Goal: Information Seeking & Learning: Learn about a topic

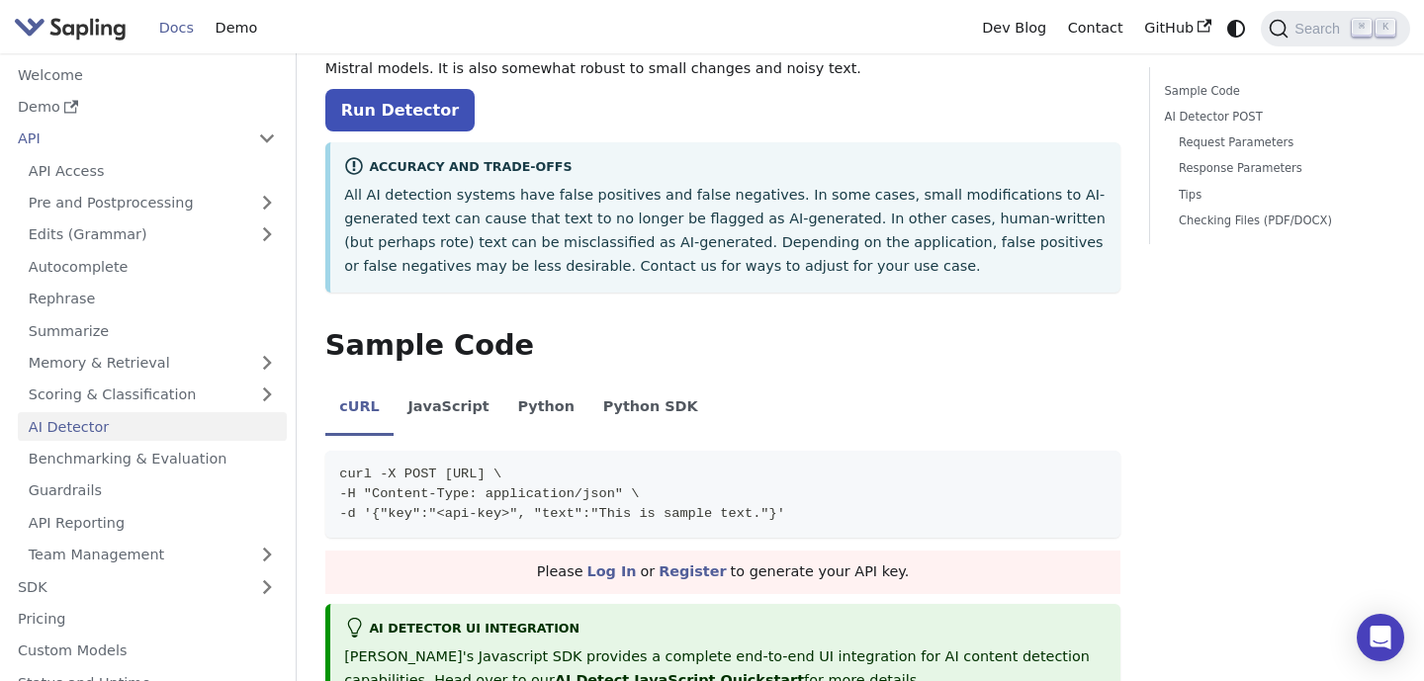
scroll to position [283, 0]
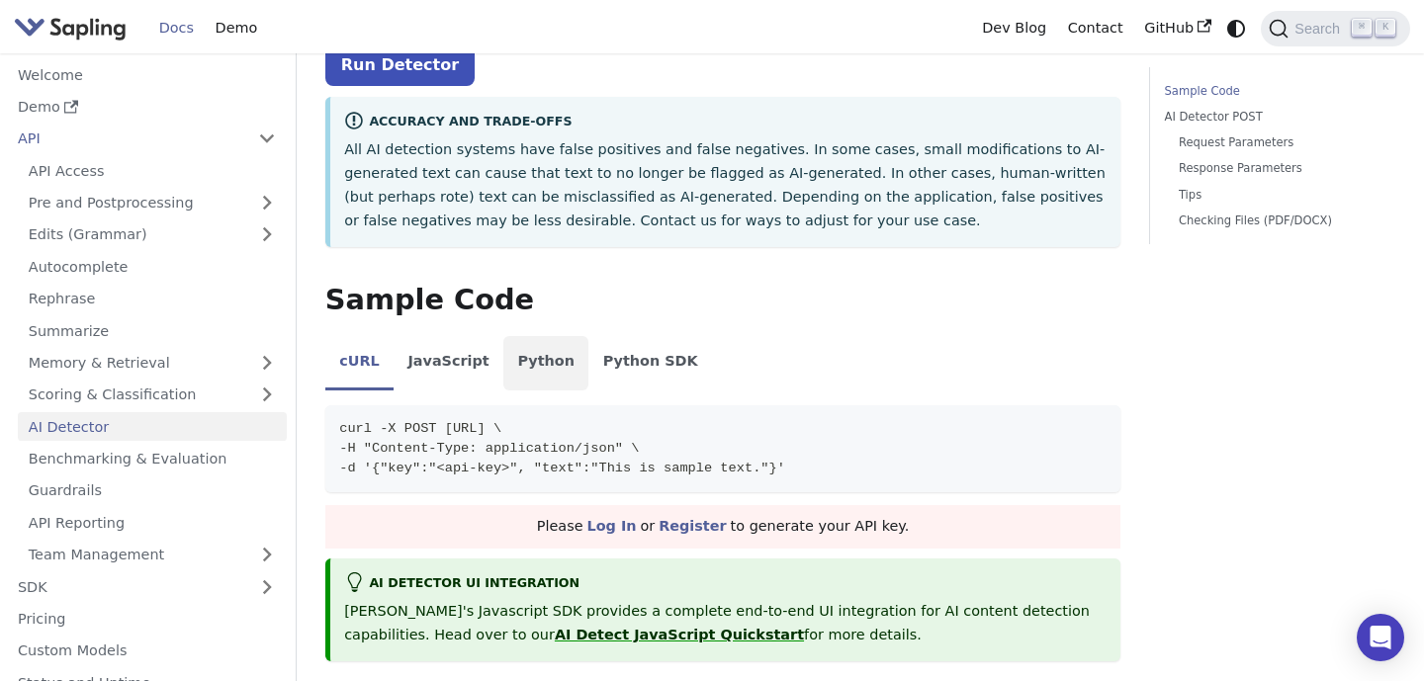
click at [541, 376] on li "Python" at bounding box center [545, 363] width 85 height 55
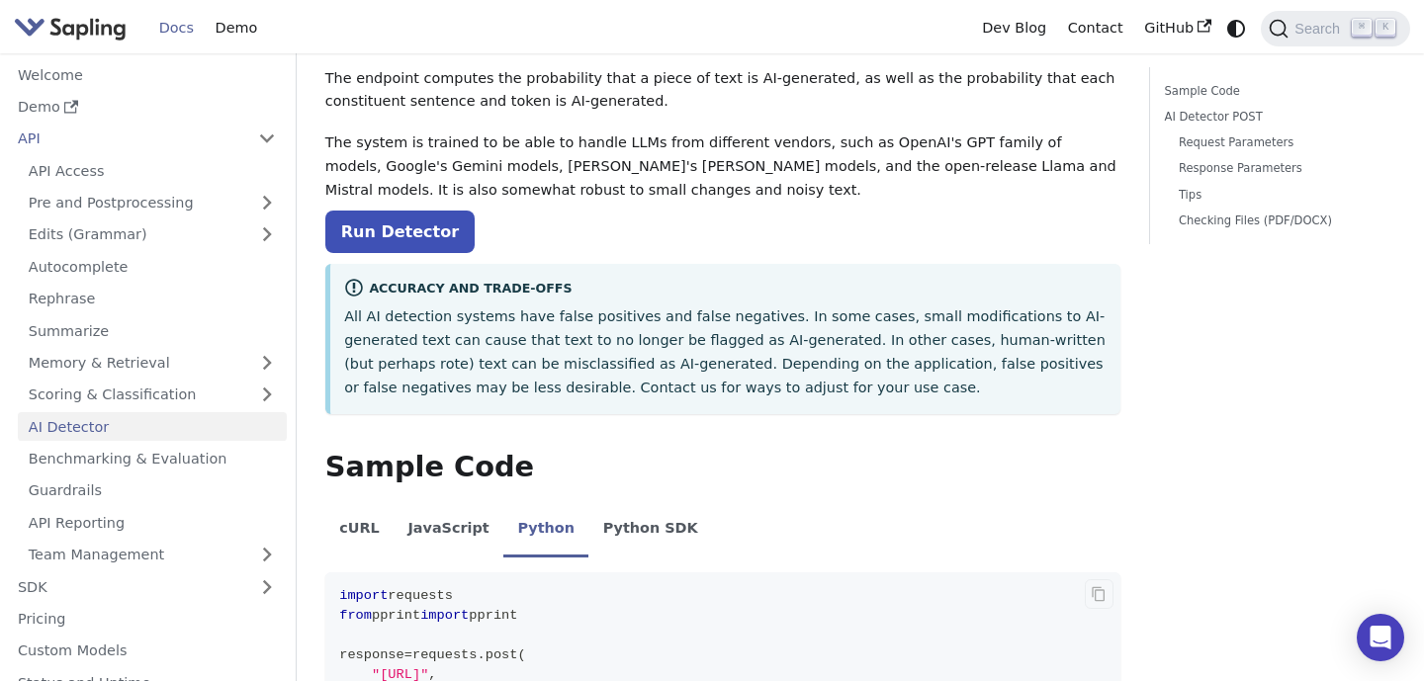
scroll to position [0, 0]
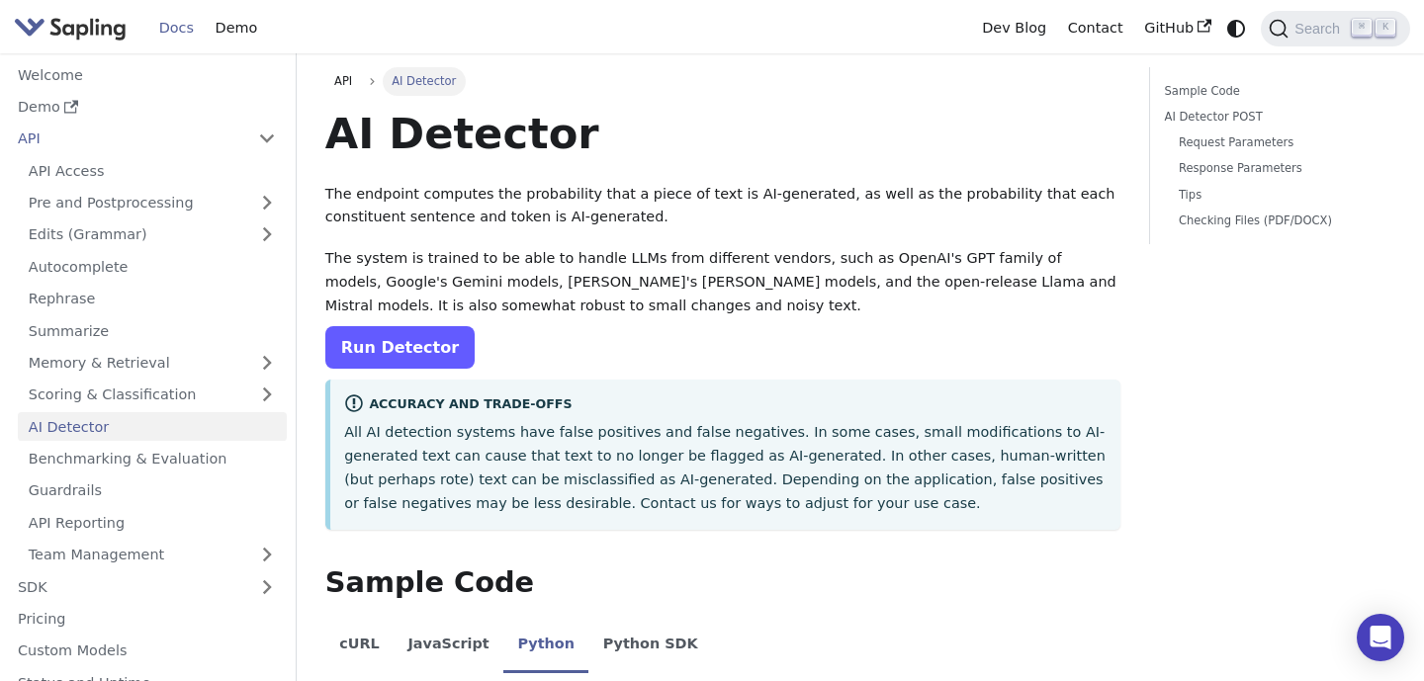
click at [419, 358] on link "Run Detector" at bounding box center [399, 347] width 149 height 43
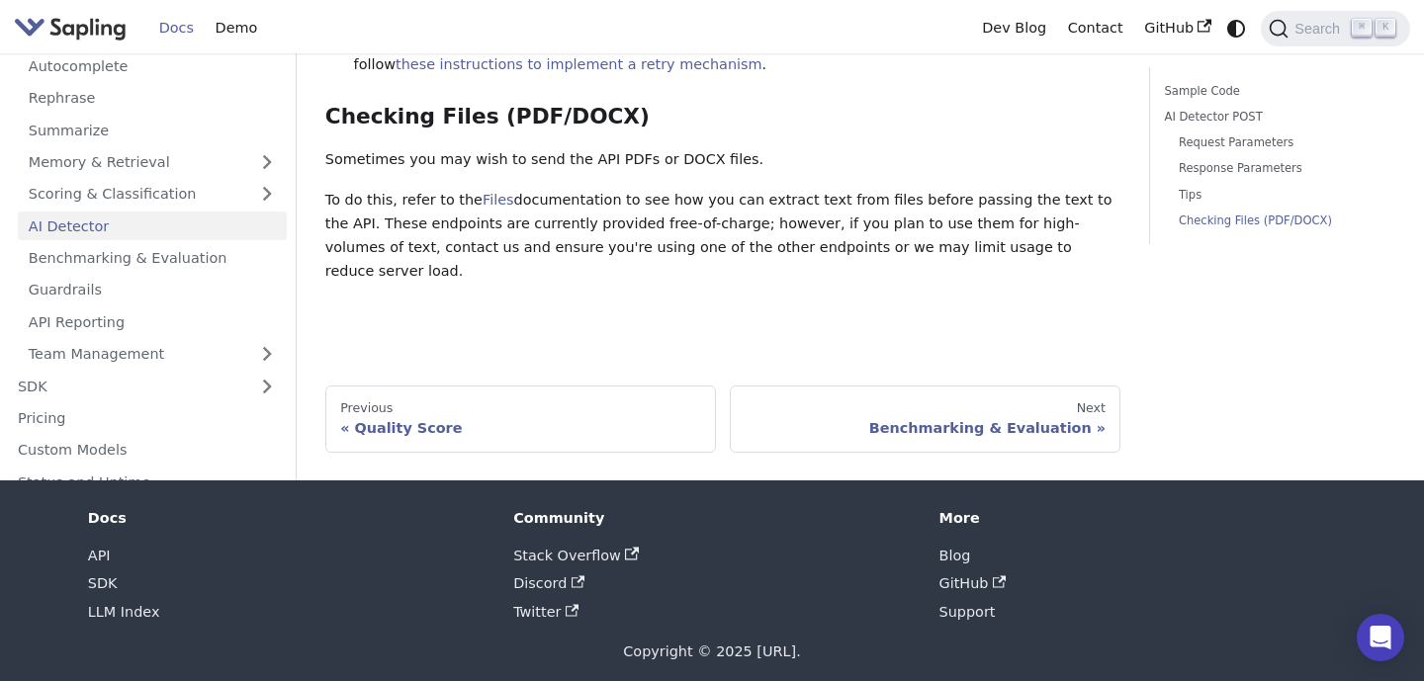
scroll to position [151, 0]
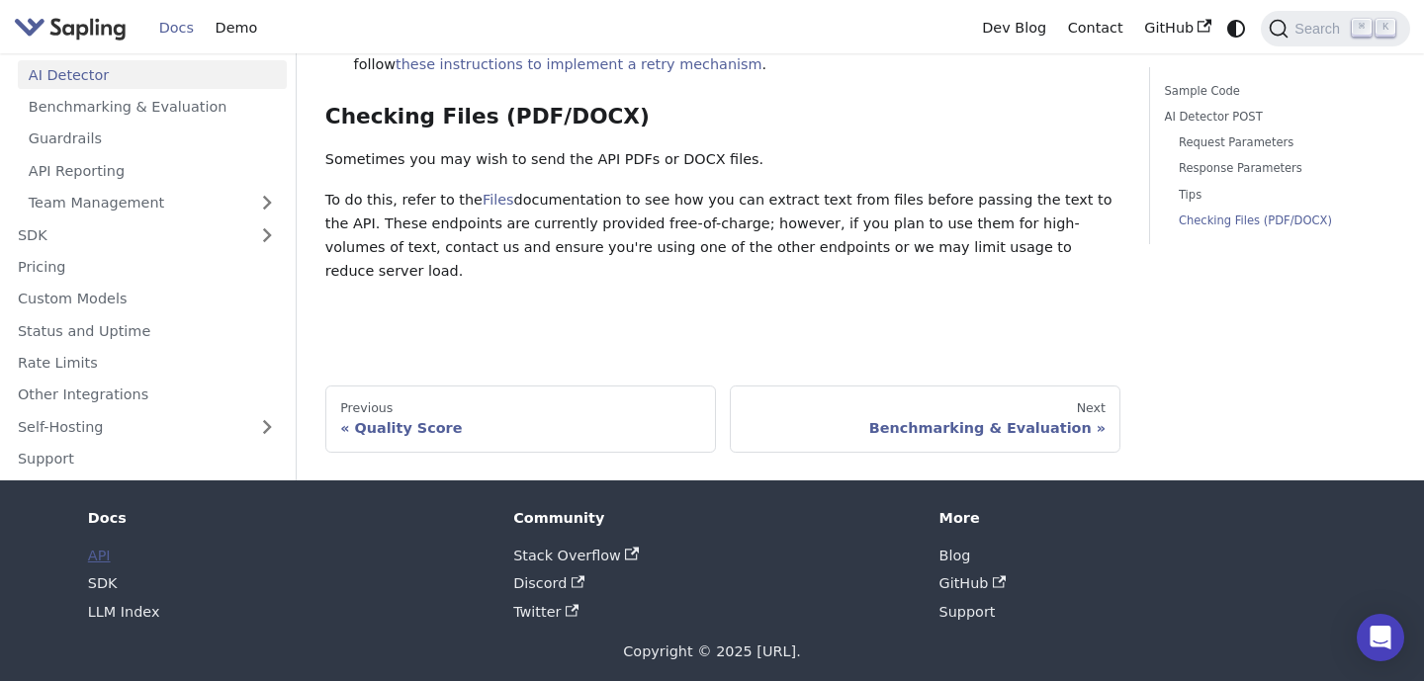
click at [108, 548] on link "API" at bounding box center [99, 556] width 23 height 16
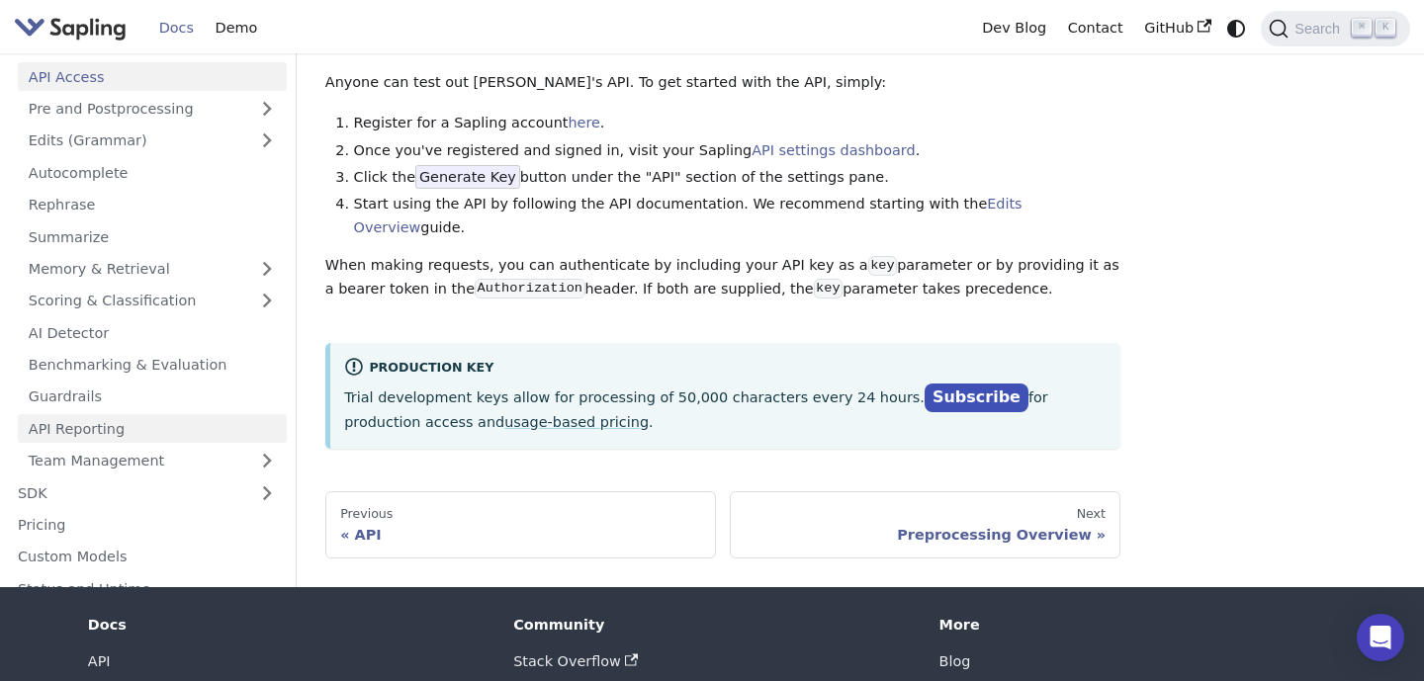
scroll to position [14, 0]
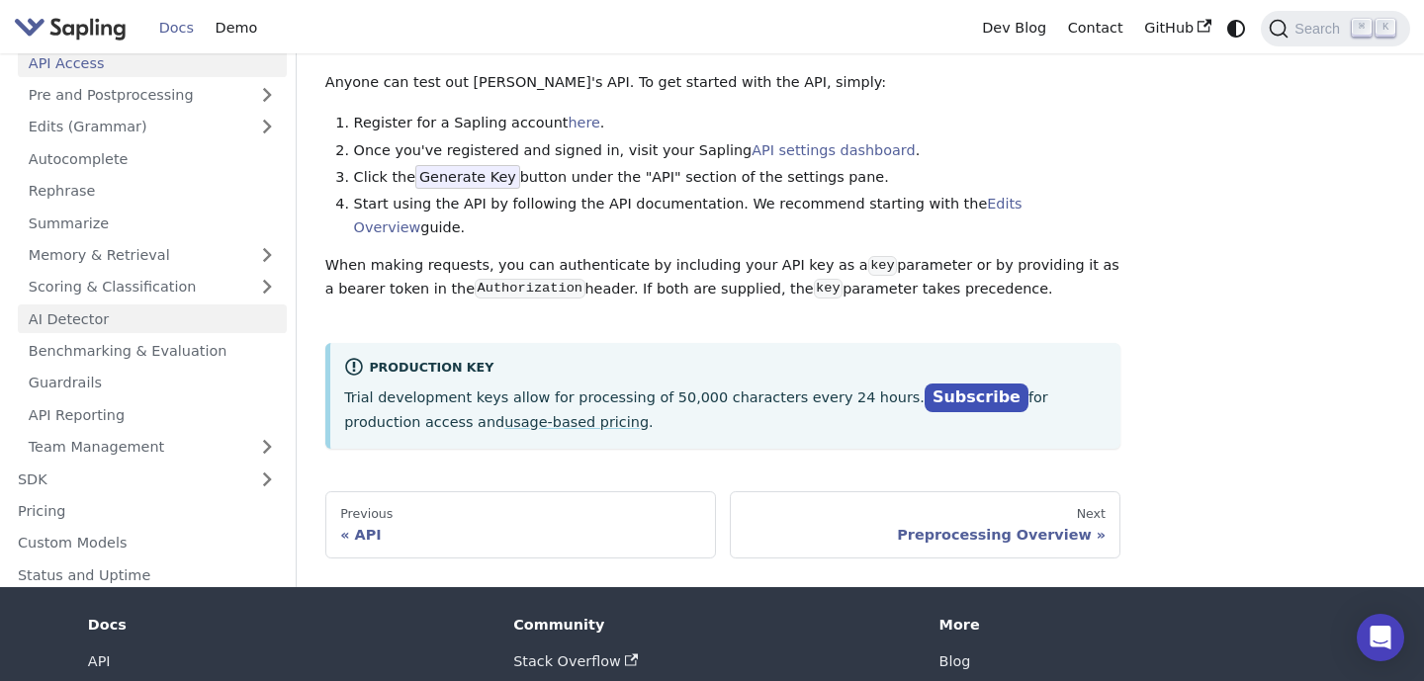
click at [159, 310] on link "AI Detector" at bounding box center [152, 319] width 269 height 29
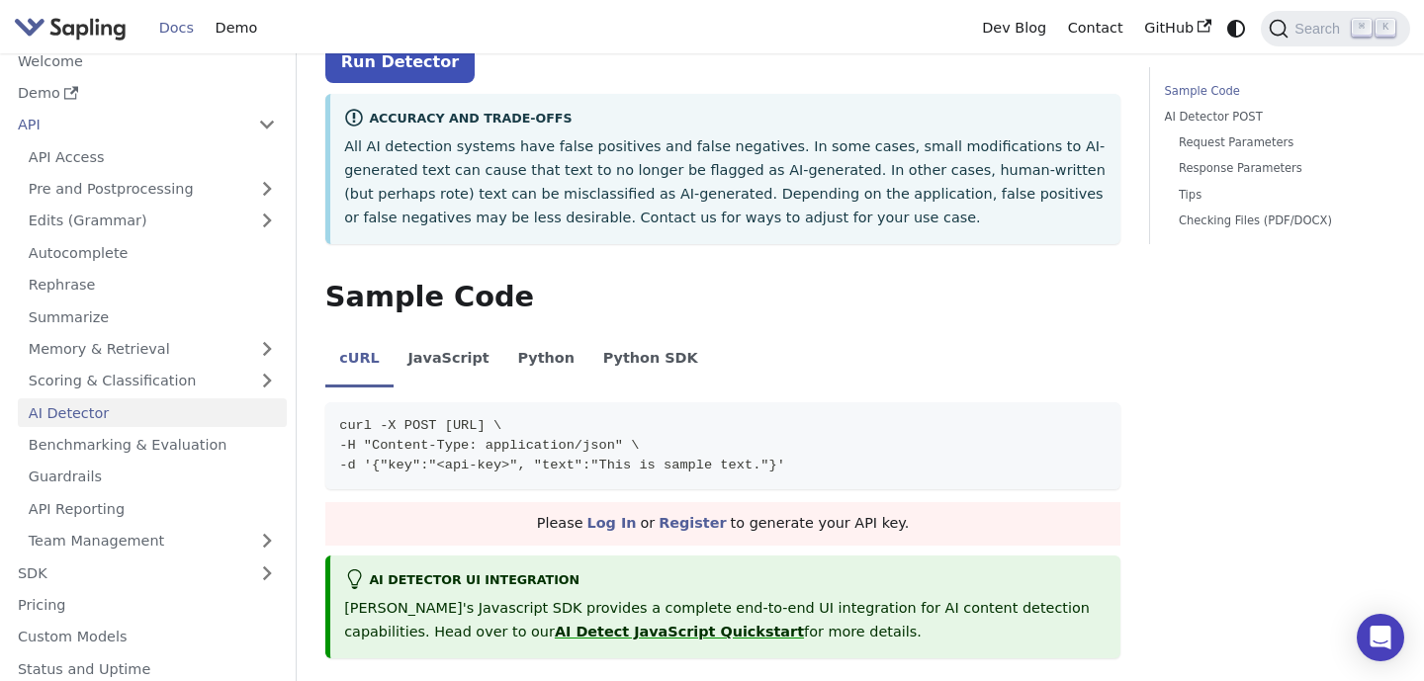
scroll to position [290, 0]
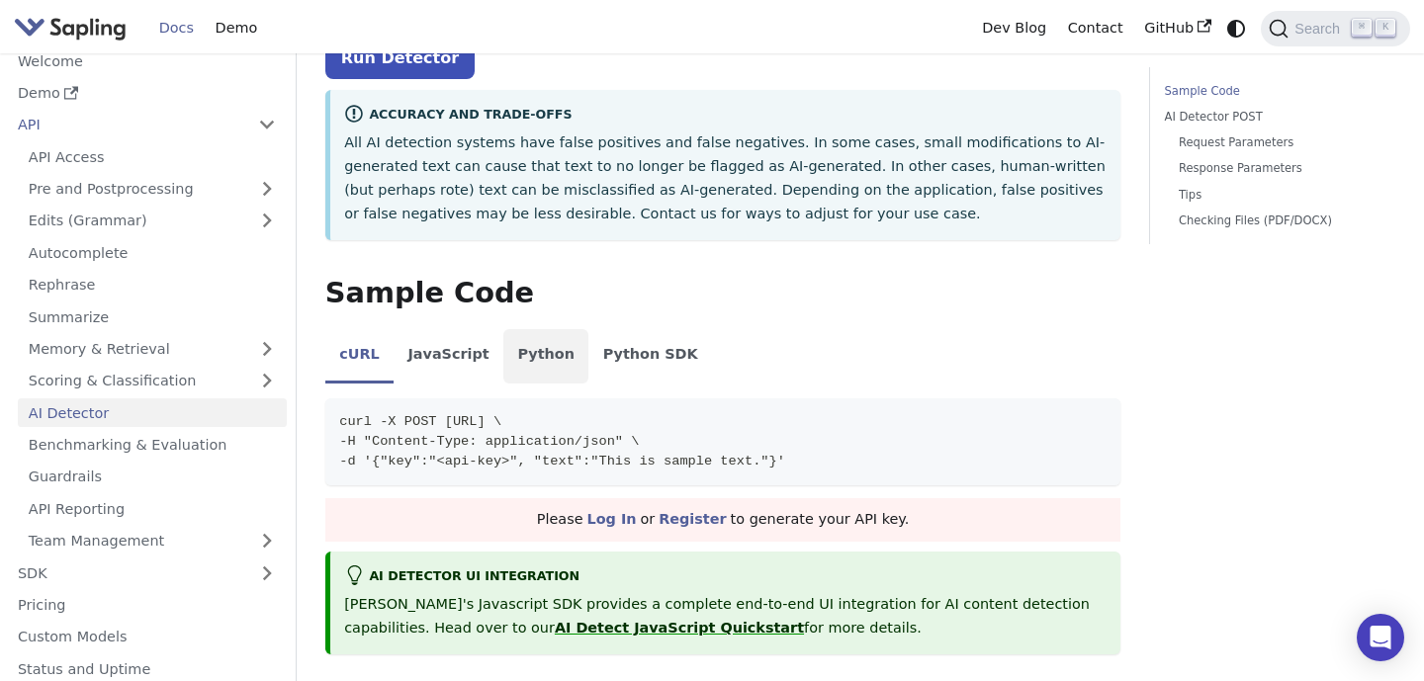
click at [552, 369] on li "Python" at bounding box center [545, 356] width 85 height 55
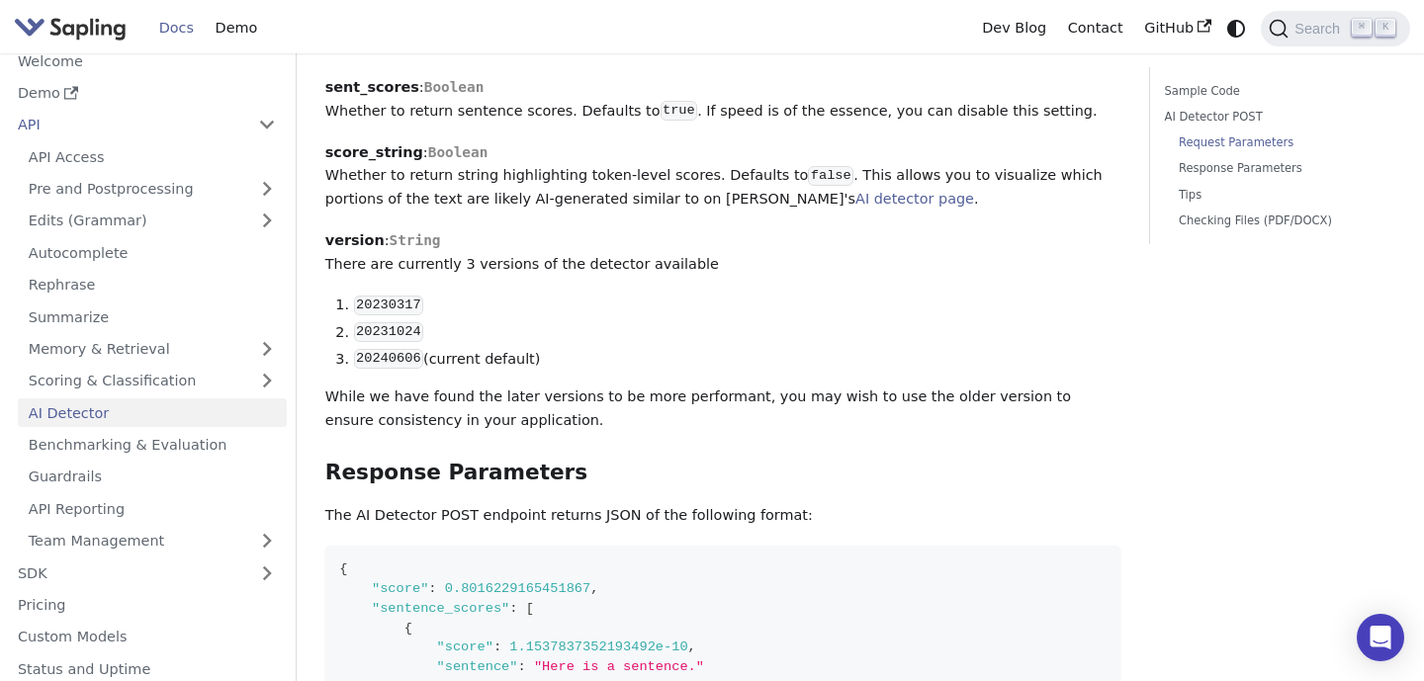
scroll to position [1740, 0]
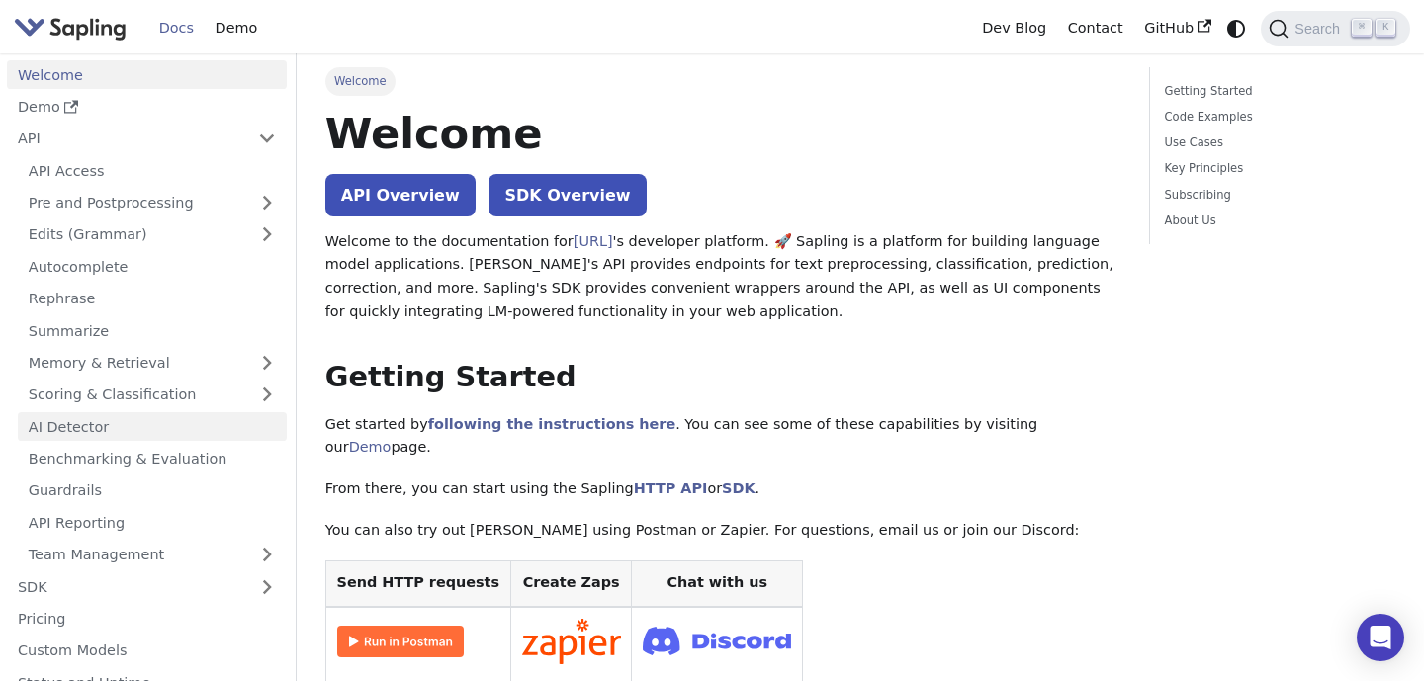
click at [98, 415] on link "AI Detector" at bounding box center [152, 426] width 269 height 29
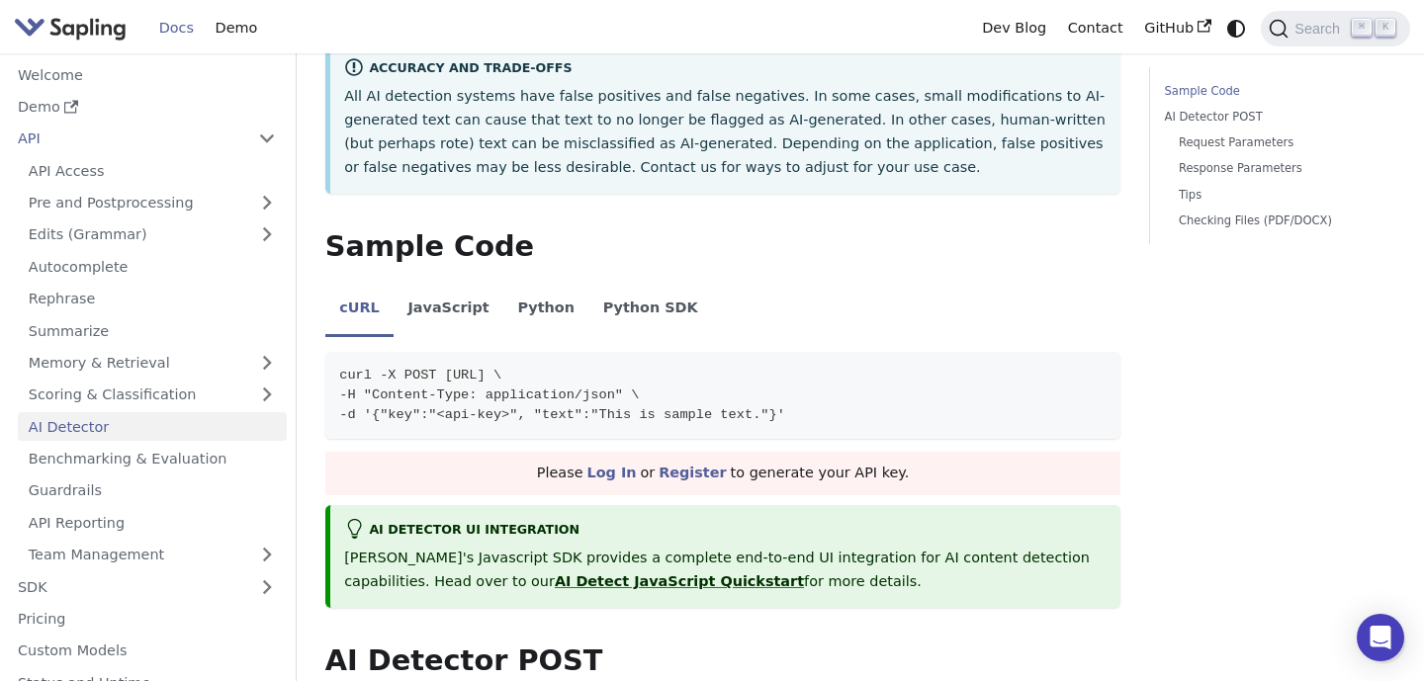
scroll to position [328, 0]
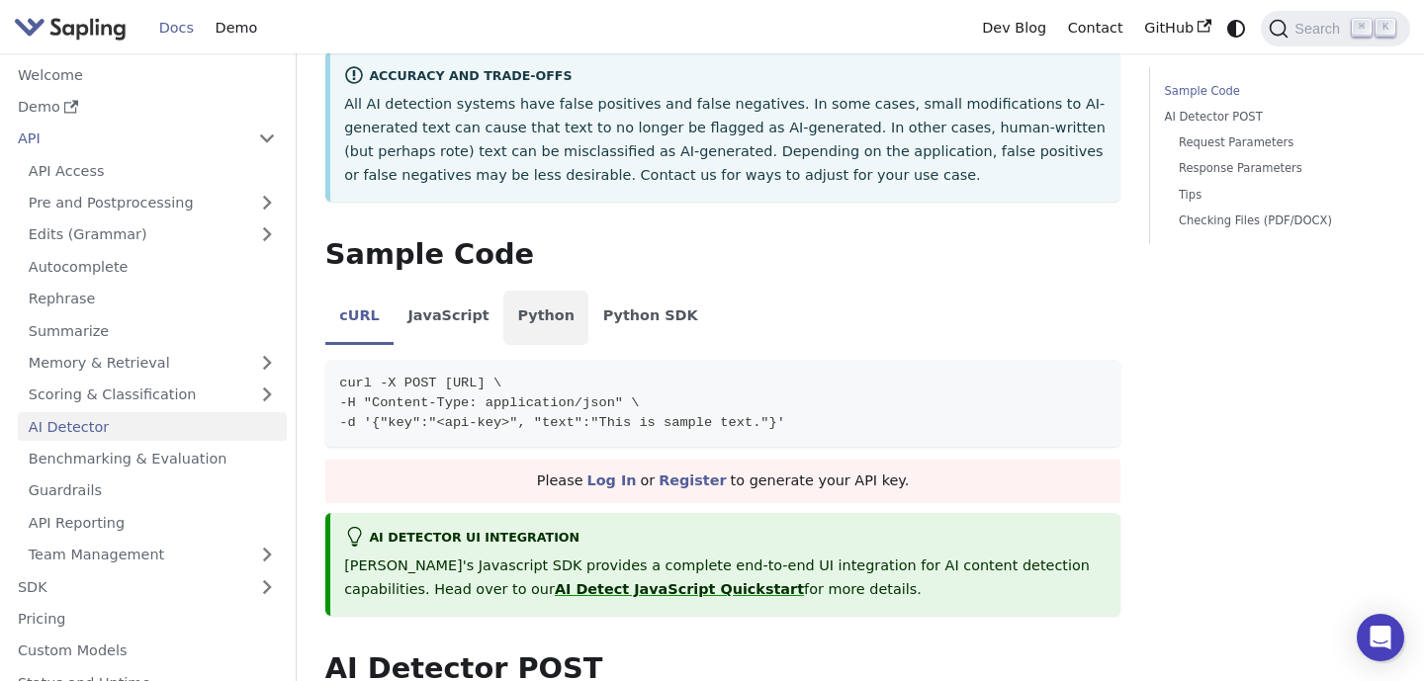
click at [523, 315] on li "Python" at bounding box center [545, 318] width 85 height 55
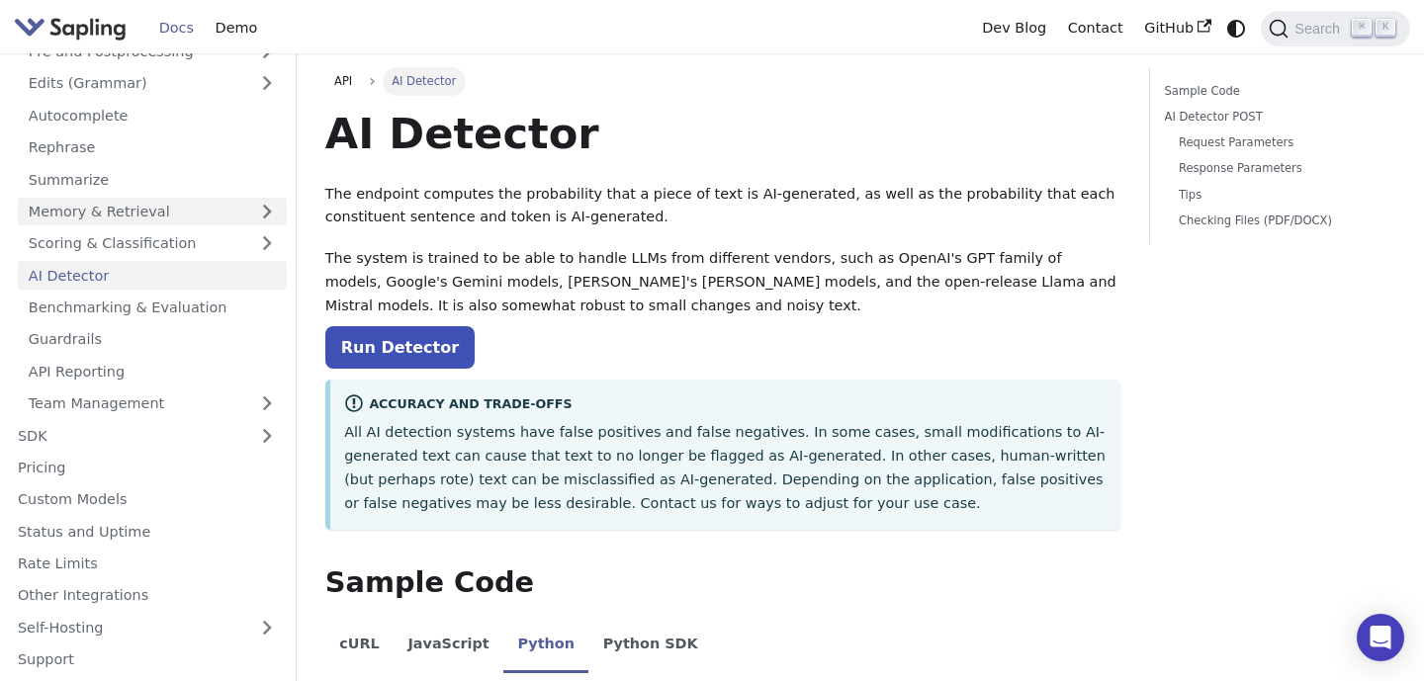
scroll to position [0, 0]
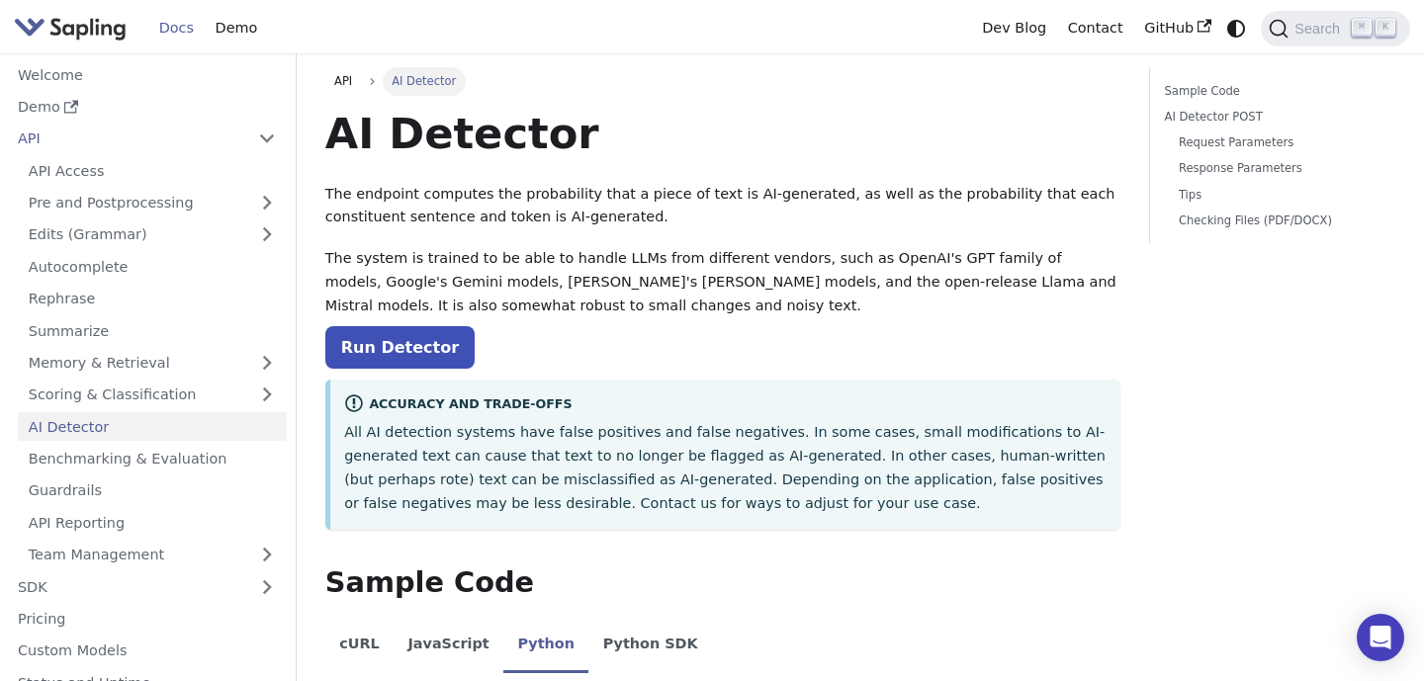
click at [180, 36] on link "Docs" at bounding box center [176, 28] width 56 height 31
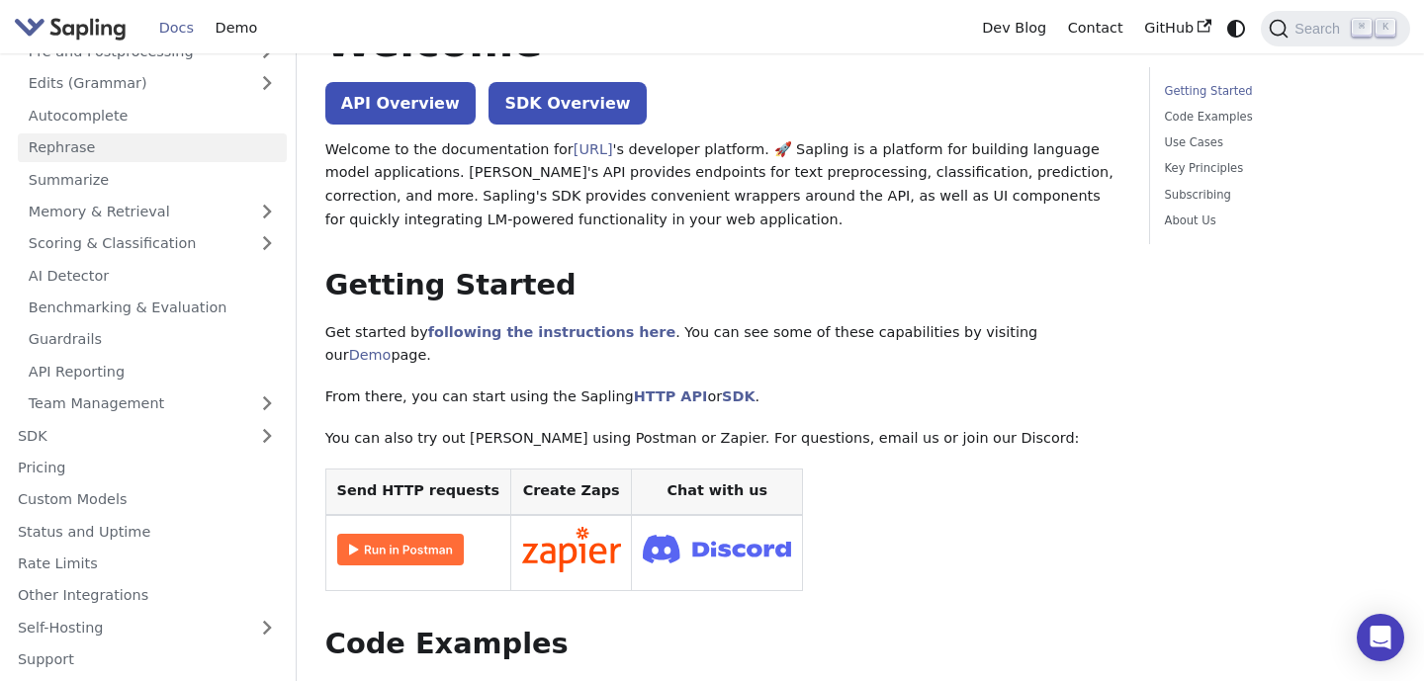
scroll to position [113, 0]
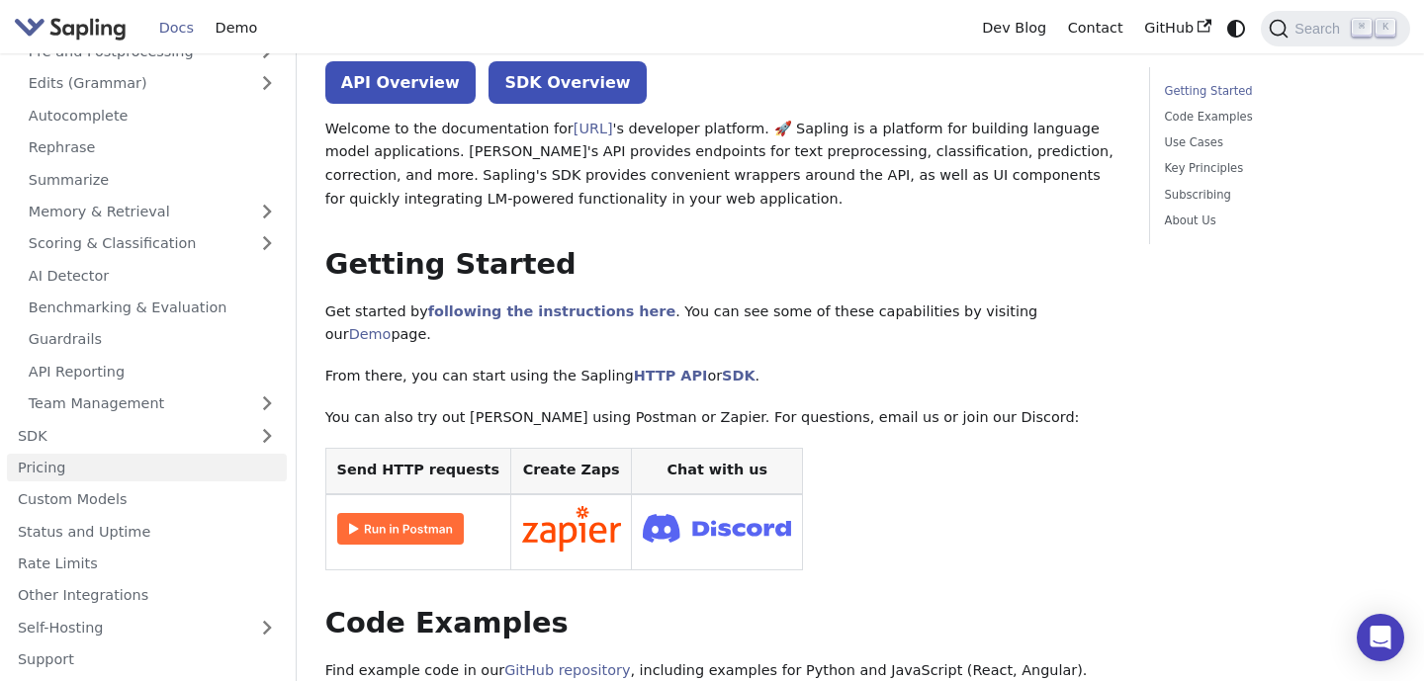
click at [83, 463] on link "Pricing" at bounding box center [147, 468] width 280 height 29
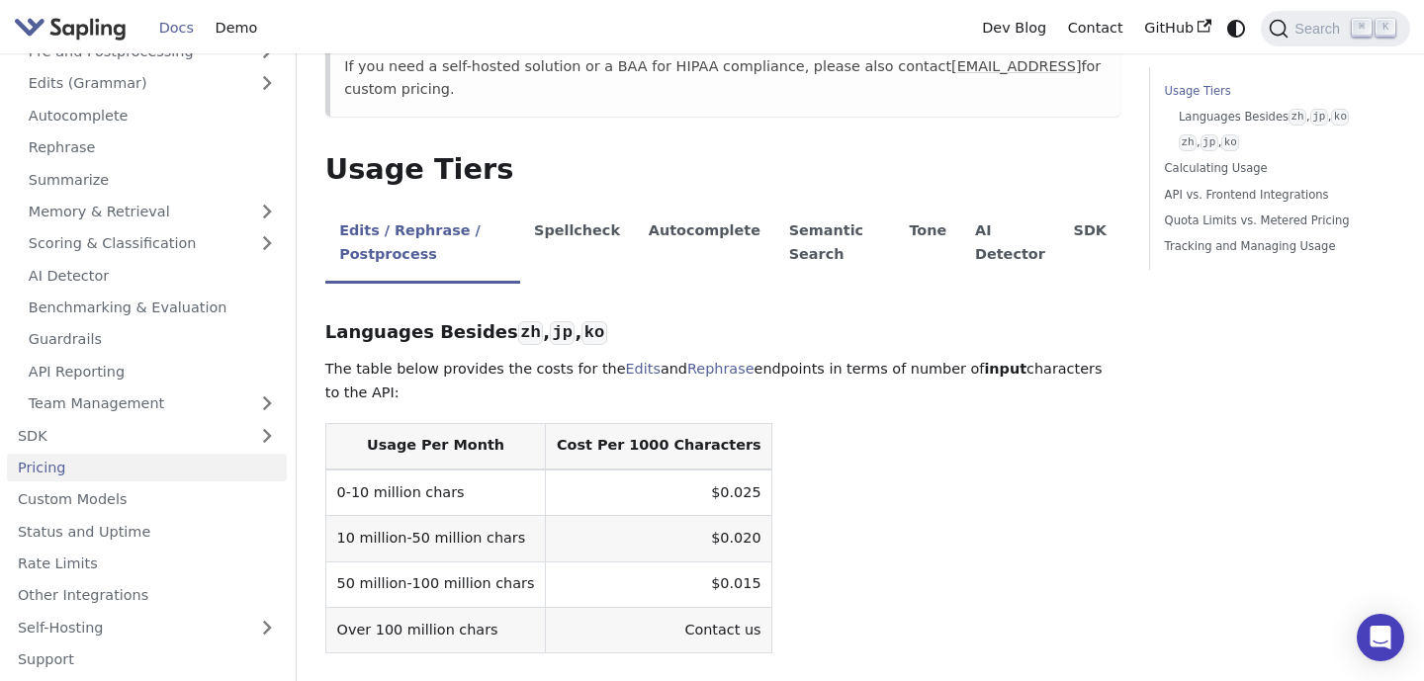
scroll to position [536, 0]
